Goal: Complete application form

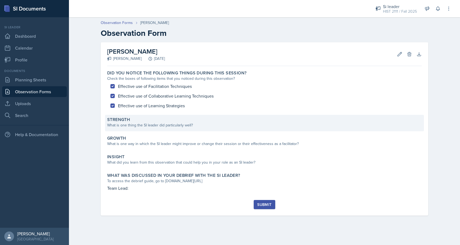
click at [142, 128] on div "Strength What is one thing the SI leader did particularly well?" at bounding box center [264, 123] width 319 height 16
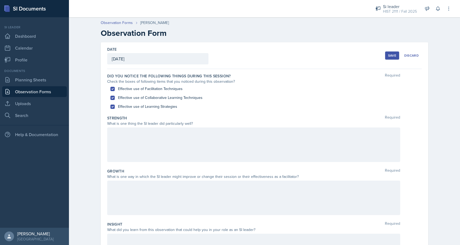
click at [145, 142] on div at bounding box center [253, 144] width 293 height 34
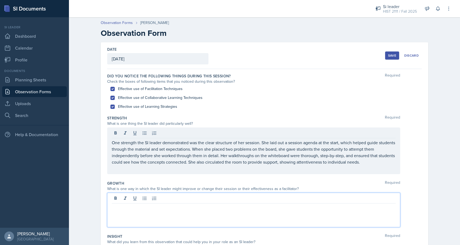
click at [125, 197] on div at bounding box center [253, 209] width 293 height 34
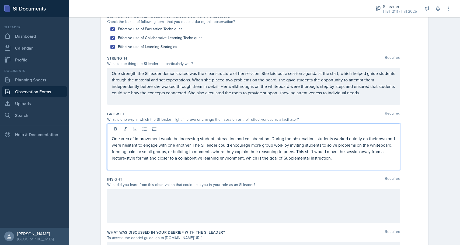
scroll to position [112, 0]
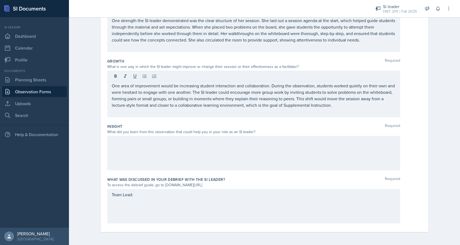
click at [140, 147] on div at bounding box center [253, 153] width 293 height 34
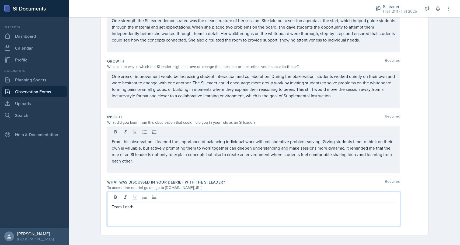
click at [140, 196] on div "Team Lead:" at bounding box center [253, 208] width 293 height 34
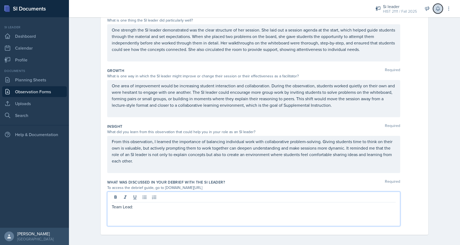
click at [434, 10] on button at bounding box center [438, 9] width 10 height 10
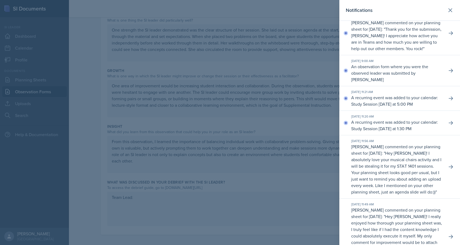
scroll to position [164, 0]
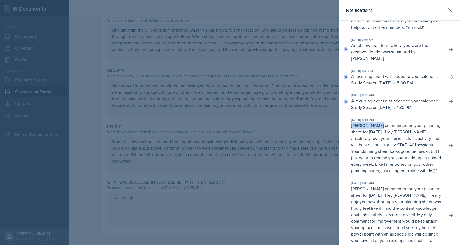
drag, startPoint x: 379, startPoint y: 139, endPoint x: 351, endPoint y: 139, distance: 27.2
click at [351, 139] on p "[PERSON_NAME] commented on your planning sheet for [DATE]: " Hey [PERSON_NAME]!…" at bounding box center [396, 148] width 91 height 52
copy p "[PERSON_NAME]"
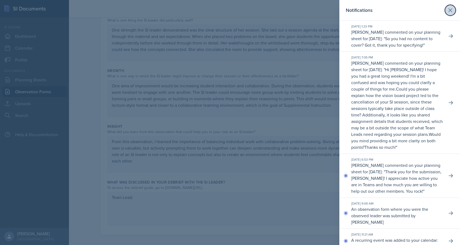
click at [450, 13] on icon at bounding box center [450, 10] width 6 height 6
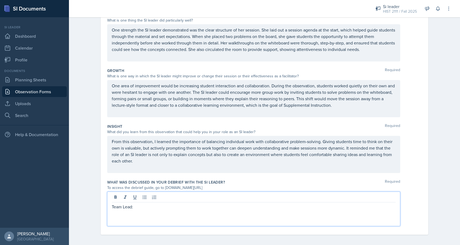
click at [139, 198] on div "Team Lead:" at bounding box center [253, 208] width 293 height 34
click at [112, 207] on p "Team Lead: [PERSON_NAME]" at bounding box center [254, 206] width 284 height 6
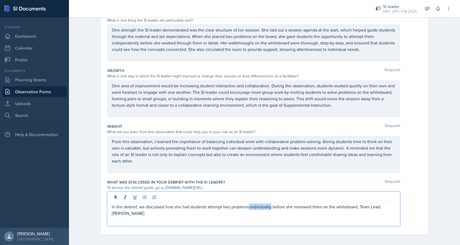
drag, startPoint x: 271, startPoint y: 209, endPoint x: 250, endPoint y: 207, distance: 21.1
click at [249, 207] on p "In the debrief, we discussed how she had students attempt two problems individu…" at bounding box center [254, 209] width 284 height 13
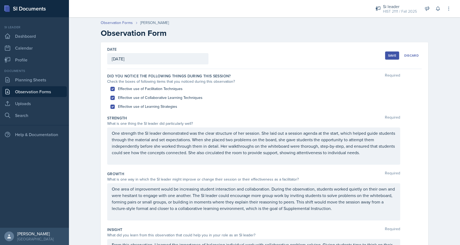
click at [393, 54] on div "Save" at bounding box center [392, 55] width 8 height 4
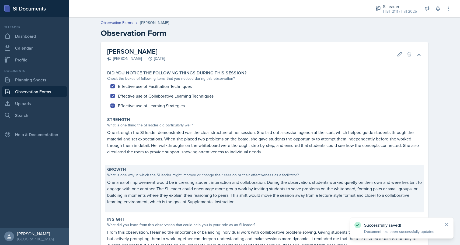
scroll to position [71, 0]
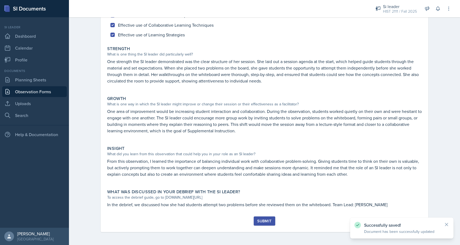
click at [267, 219] on div "Submit" at bounding box center [264, 221] width 14 height 4
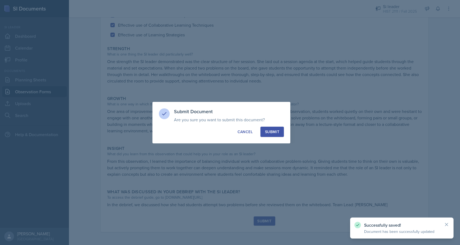
click at [268, 132] on div "Submit" at bounding box center [272, 131] width 14 height 5
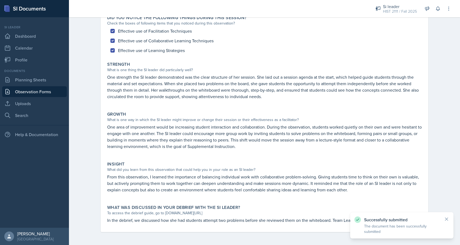
scroll to position [0, 0]
